Goal: Transaction & Acquisition: Purchase product/service

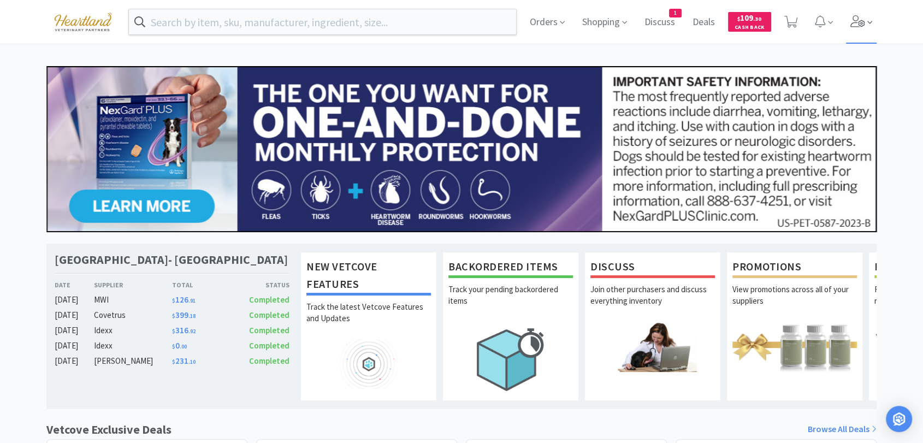
click at [847, 9] on span at bounding box center [861, 22] width 31 height 44
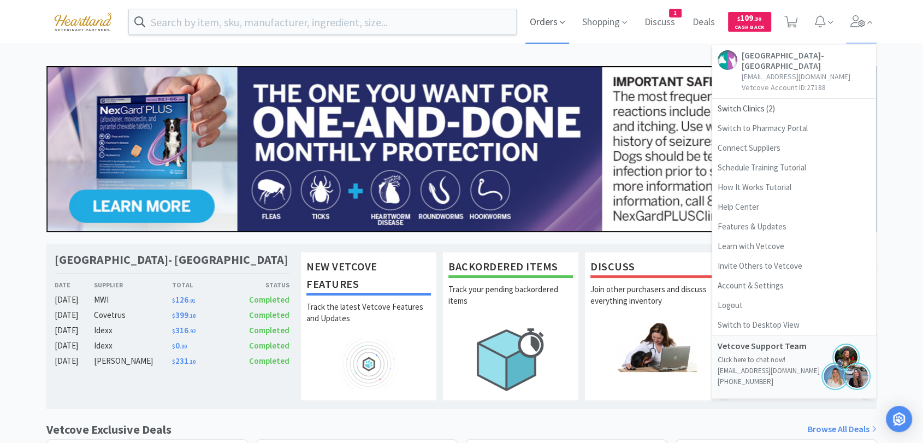
click at [536, 19] on span "Orders" at bounding box center [547, 22] width 44 height 44
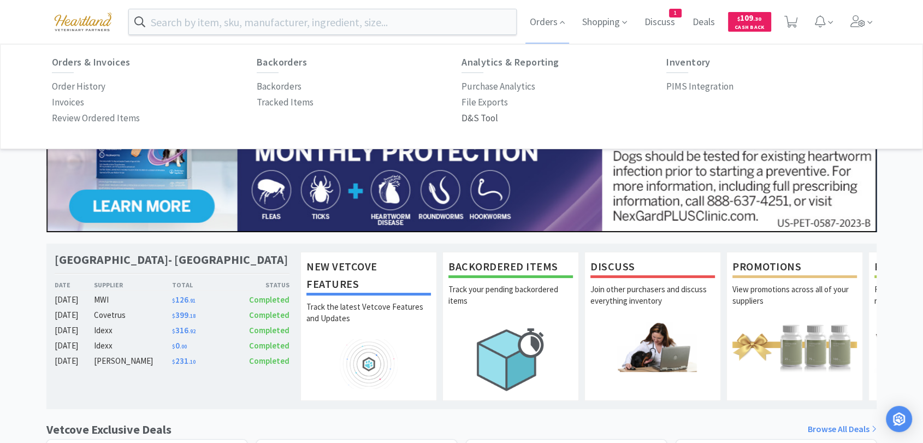
click at [485, 121] on p "D&S Tool" at bounding box center [479, 118] width 37 height 15
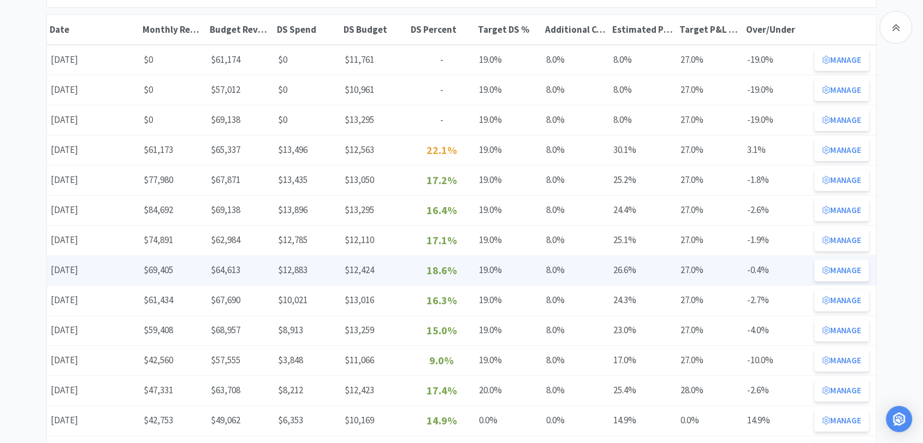
scroll to position [303, 0]
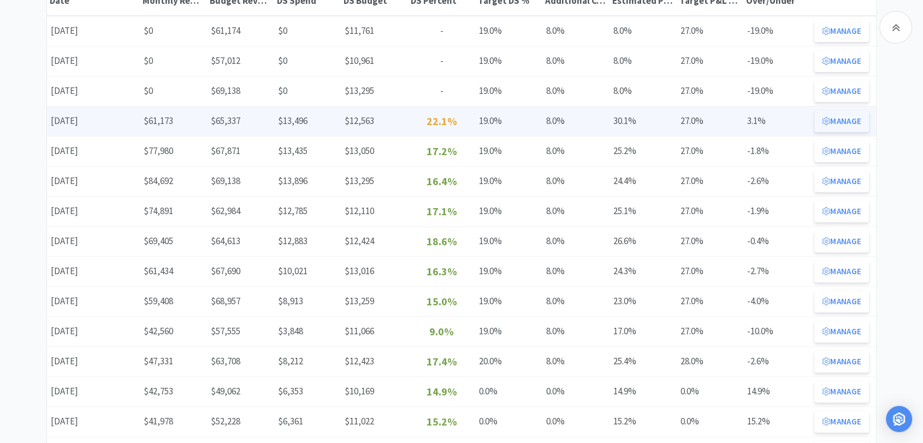
click at [848, 120] on button "Manage" at bounding box center [841, 121] width 55 height 22
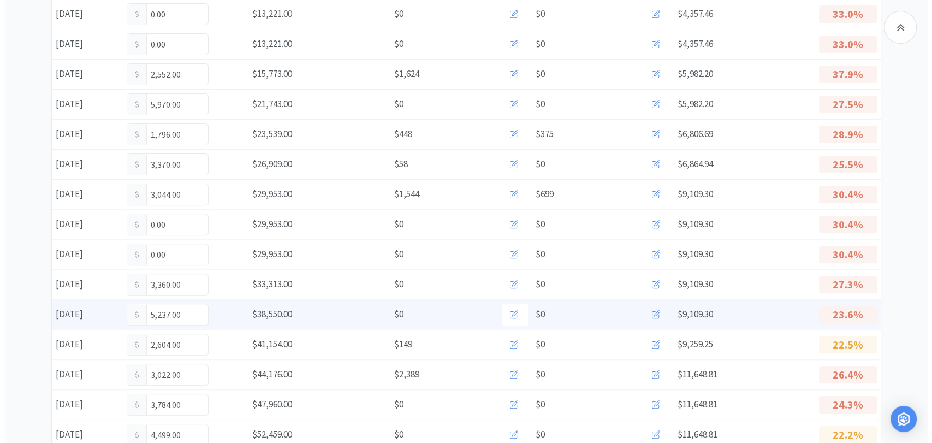
scroll to position [364, 0]
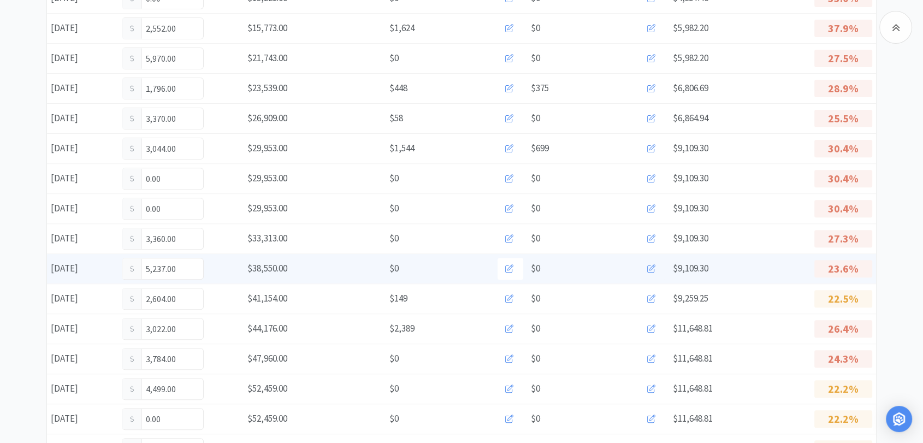
click at [650, 268] on icon at bounding box center [651, 268] width 8 height 8
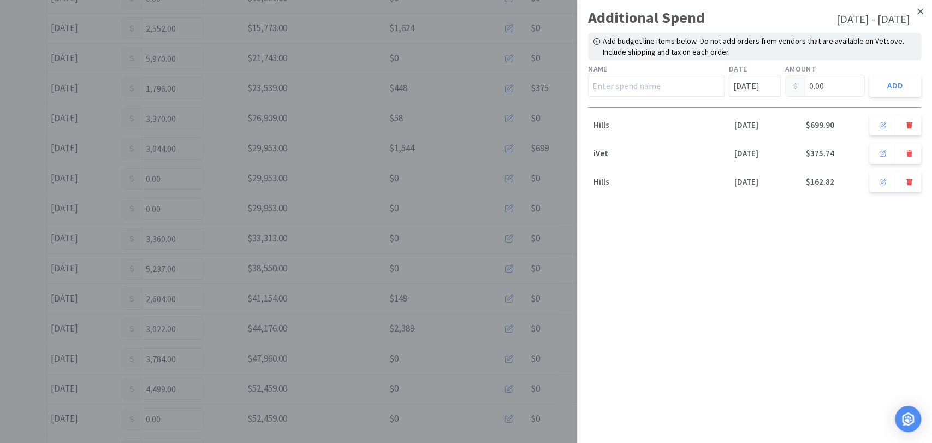
click at [922, 15] on link at bounding box center [920, 11] width 19 height 23
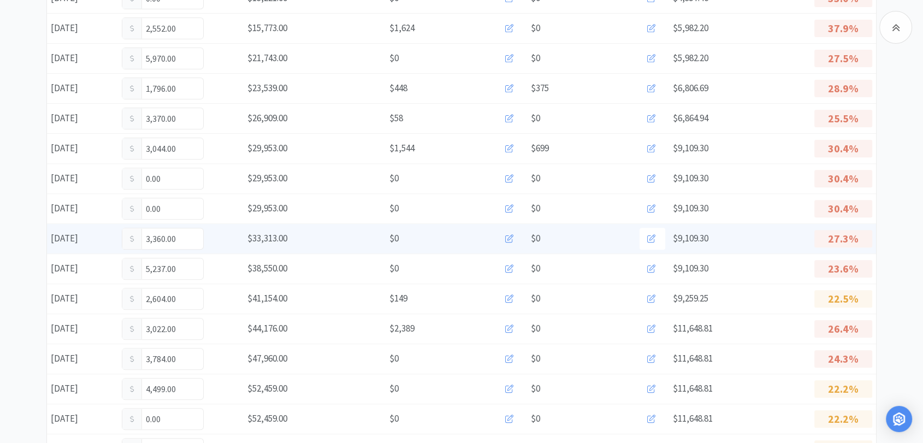
click at [515, 237] on button at bounding box center [510, 239] width 26 height 22
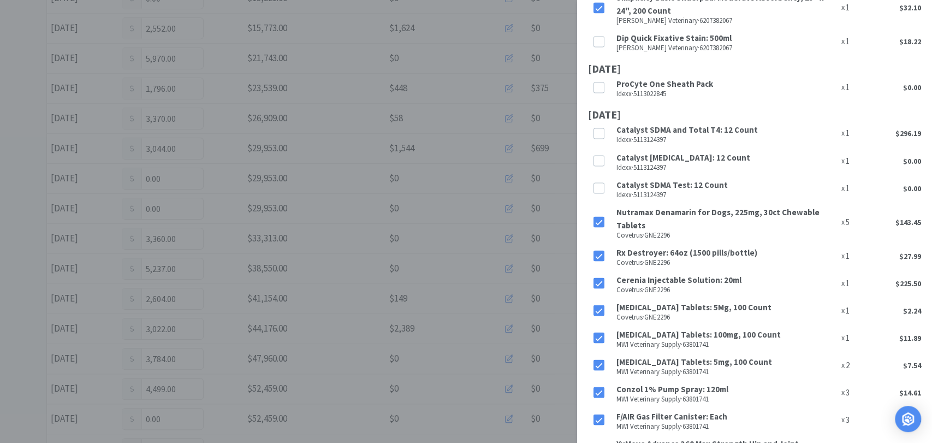
scroll to position [4101, 0]
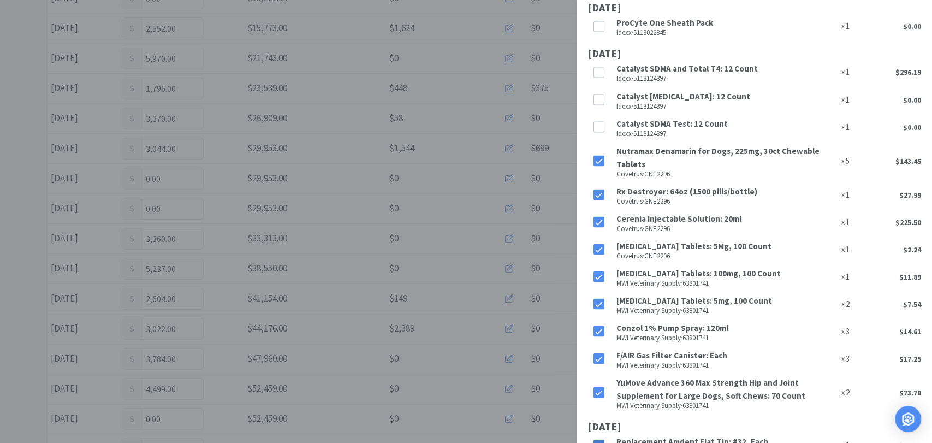
click at [601, 441] on icon at bounding box center [599, 445] width 8 height 8
drag, startPoint x: 767, startPoint y: 351, endPoint x: 619, endPoint y: 350, distance: 147.4
click at [619, 432] on div "Replacement Amdent Flat Tip: #32, Each MWI Veterinary Supply · 33855785" at bounding box center [726, 444] width 225 height 24
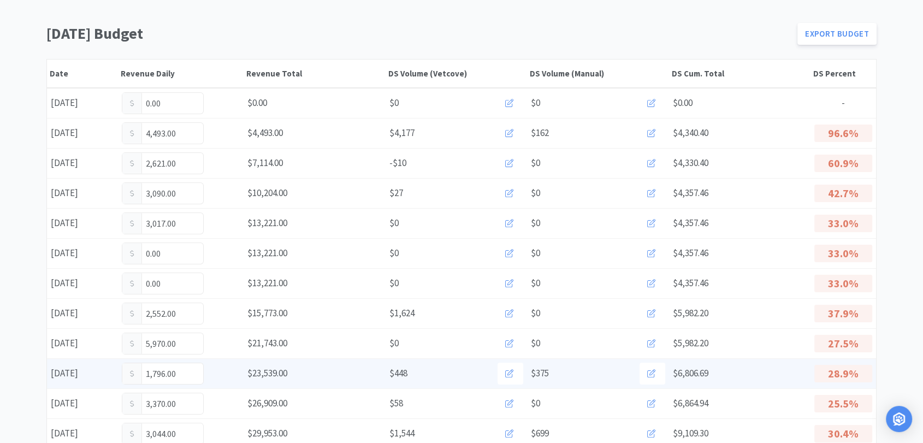
scroll to position [0, 0]
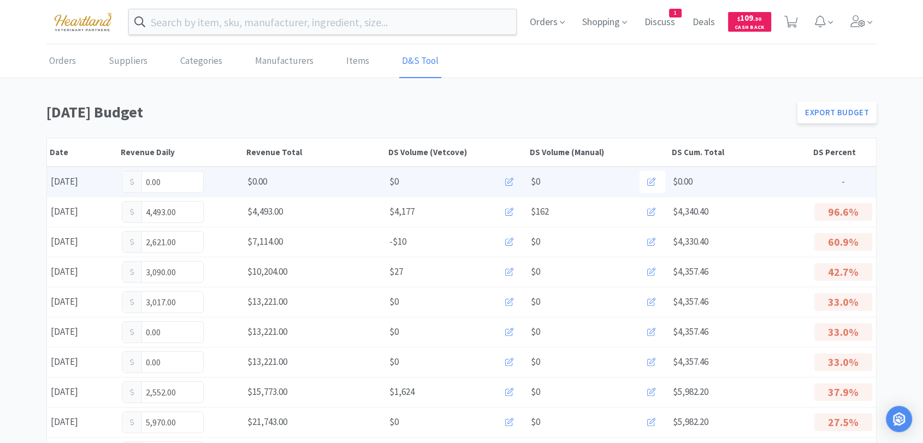
click at [507, 181] on icon at bounding box center [509, 181] width 8 height 8
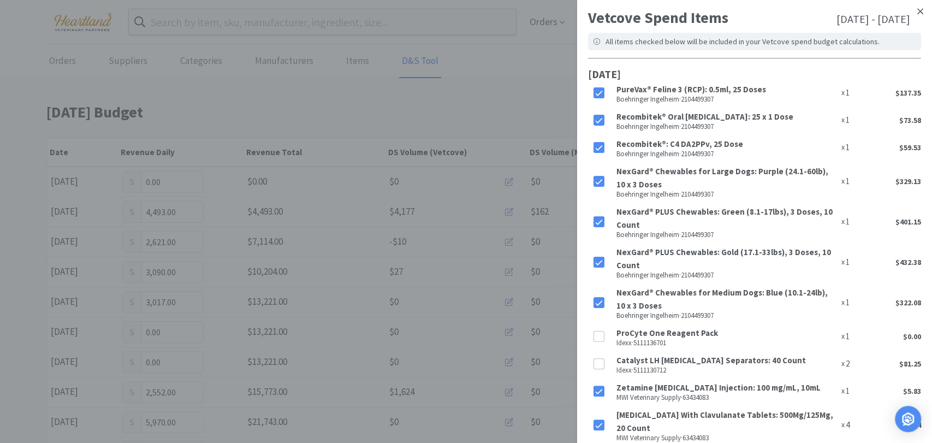
click at [911, 5] on link at bounding box center [920, 11] width 19 height 23
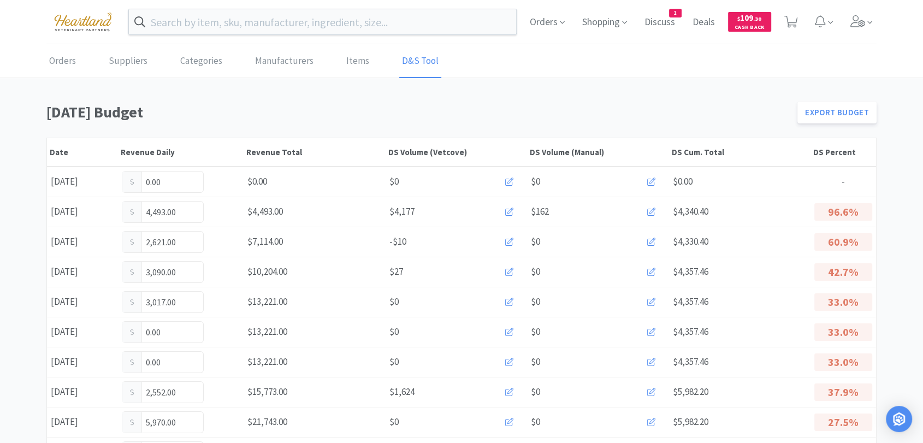
drag, startPoint x: 733, startPoint y: 151, endPoint x: 676, endPoint y: 152, distance: 56.8
click at [676, 152] on div "Date Revenue Daily Revenue Total DS Volume (Vetcove) DS Volume (Manual) DS Cum.…" at bounding box center [461, 152] width 829 height 28
click at [672, 151] on div at bounding box center [669, 152] width 20 height 28
click at [716, 150] on div "DS Cum. Total" at bounding box center [740, 152] width 136 height 10
click at [673, 150] on div at bounding box center [669, 152] width 20 height 28
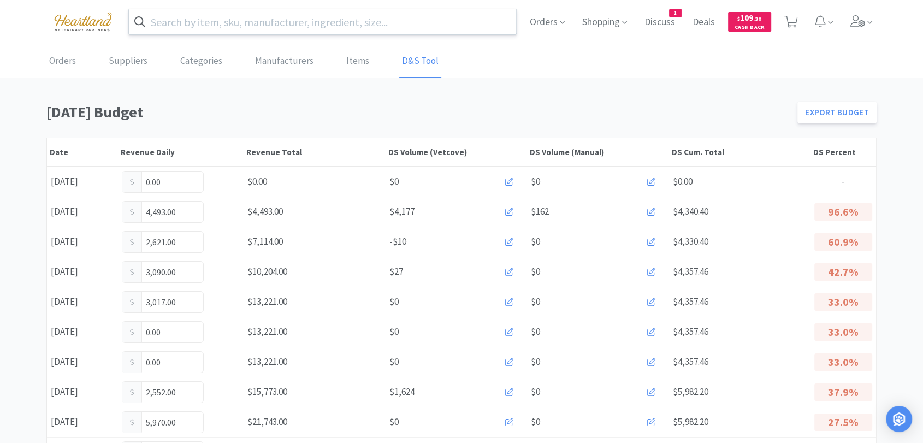
click at [385, 21] on input "text" at bounding box center [322, 21] width 387 height 25
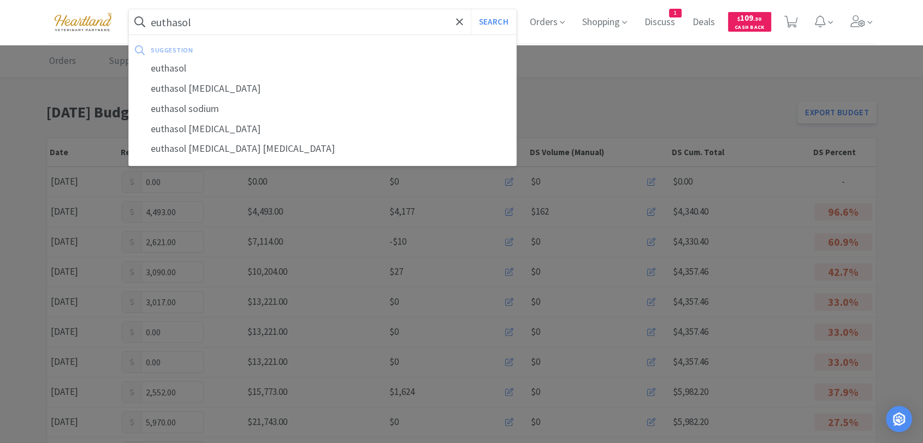
type input "euthasol"
click at [471, 9] on button "Search" at bounding box center [493, 21] width 45 height 25
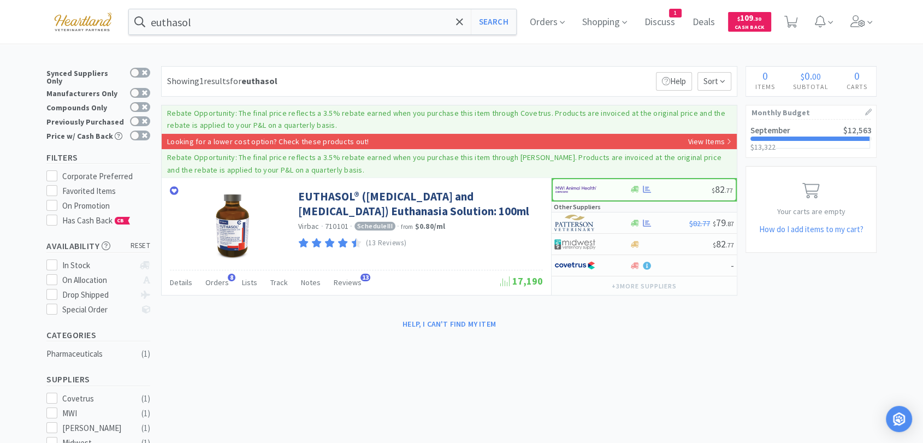
click at [90, 11] on img at bounding box center [82, 22] width 73 height 30
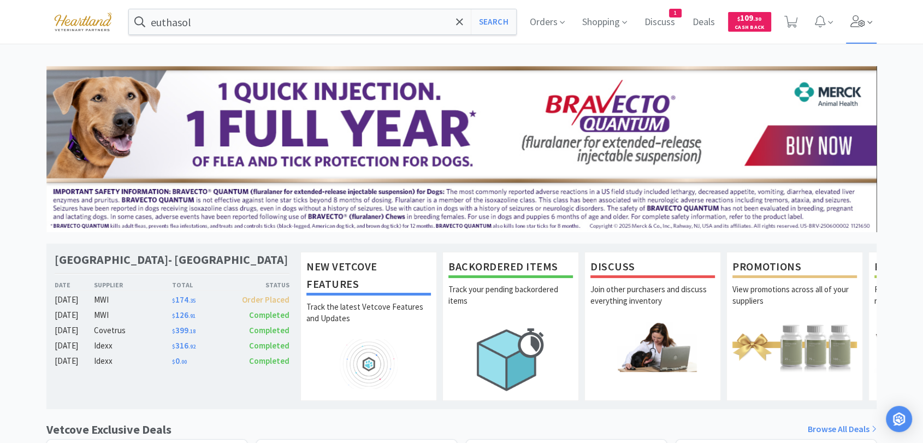
click at [870, 22] on icon at bounding box center [869, 22] width 5 height 10
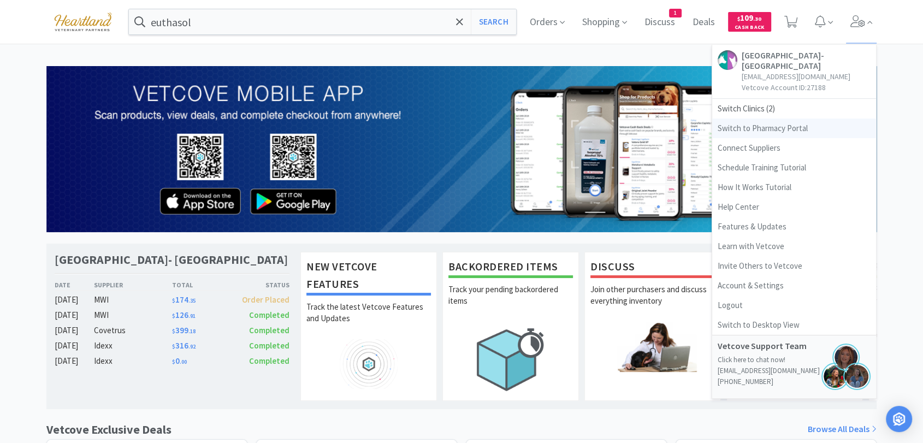
click at [771, 128] on link "Switch to Pharmacy Portal" at bounding box center [794, 128] width 164 height 20
